Goal: Task Accomplishment & Management: Use online tool/utility

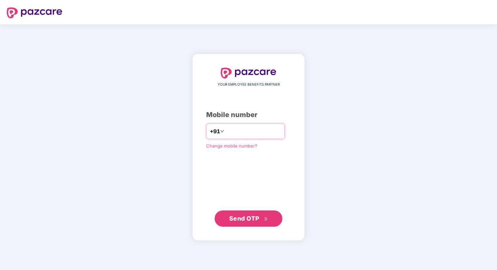
click at [261, 130] on input "number" at bounding box center [254, 131] width 56 height 11
type input "**********"
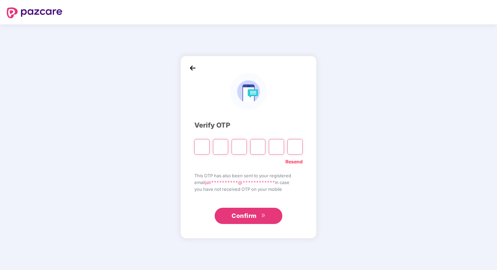
type input "*"
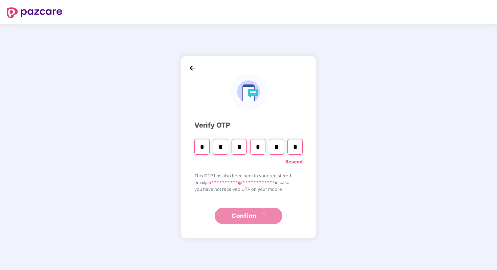
type input "*"
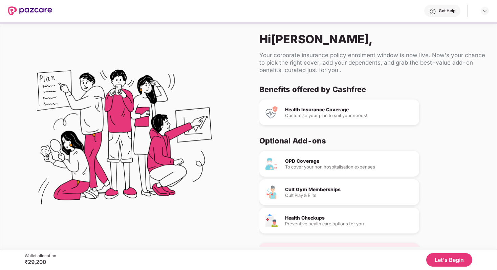
click at [459, 262] on button "Let's Begin" at bounding box center [450, 260] width 46 height 14
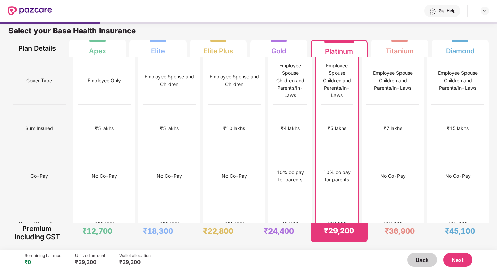
click at [464, 256] on button "Next" at bounding box center [457, 260] width 29 height 14
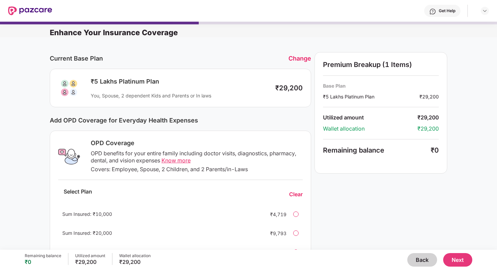
click at [460, 257] on button "Next" at bounding box center [457, 260] width 29 height 14
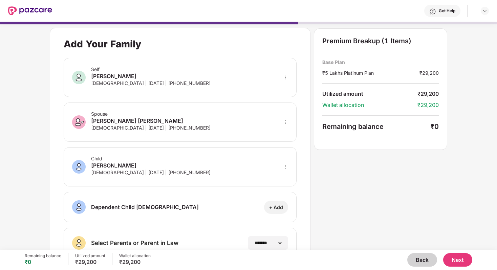
scroll to position [88, 0]
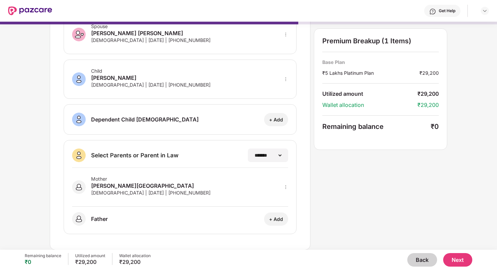
click at [460, 261] on button "Next" at bounding box center [457, 260] width 29 height 14
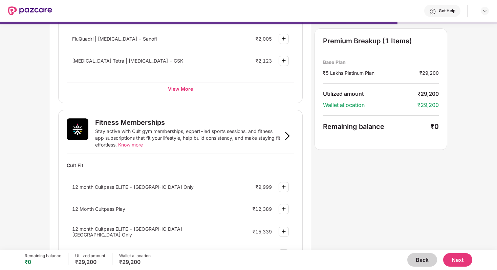
scroll to position [397, 0]
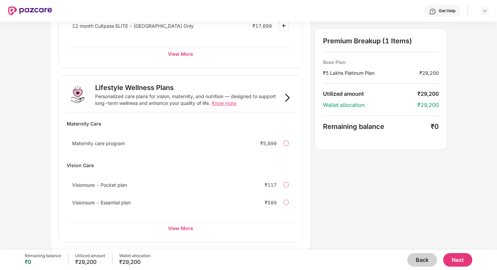
click at [462, 260] on button "Next" at bounding box center [457, 260] width 29 height 14
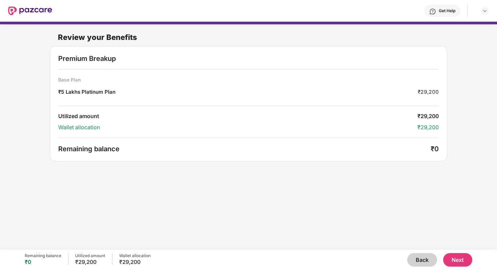
click at [462, 260] on button "Next" at bounding box center [457, 260] width 29 height 14
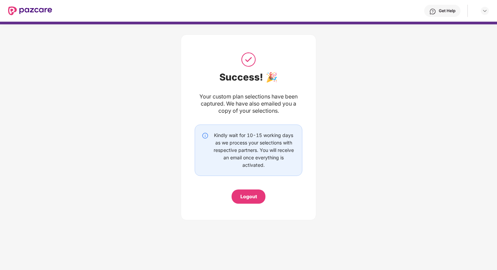
click at [249, 196] on div "Logout" at bounding box center [249, 196] width 17 height 7
